Goal: Find specific page/section: Find specific page/section

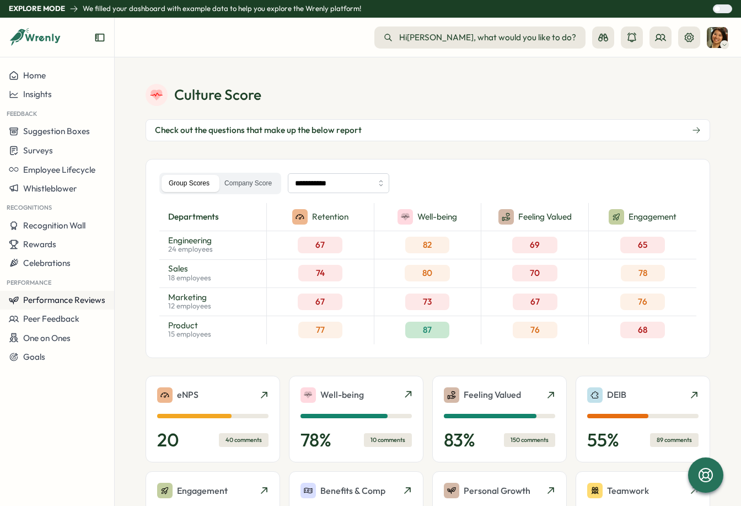
click at [50, 299] on span "Performance Reviews" at bounding box center [64, 299] width 82 height 10
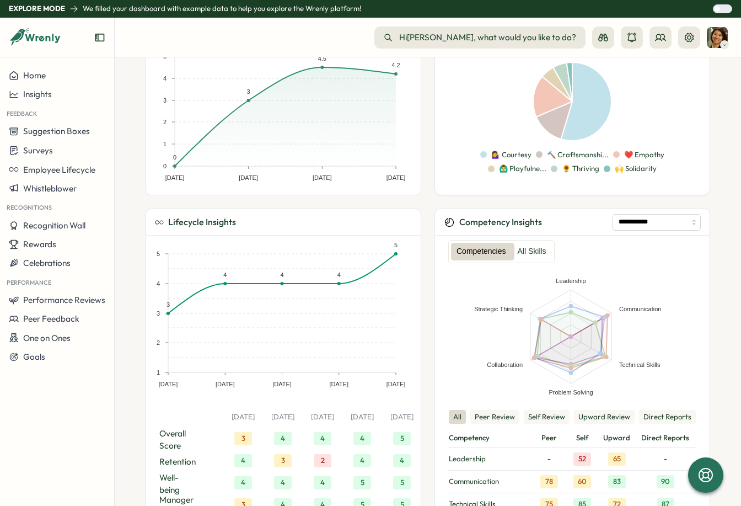
scroll to position [552, 0]
